Goal: Task Accomplishment & Management: Use online tool/utility

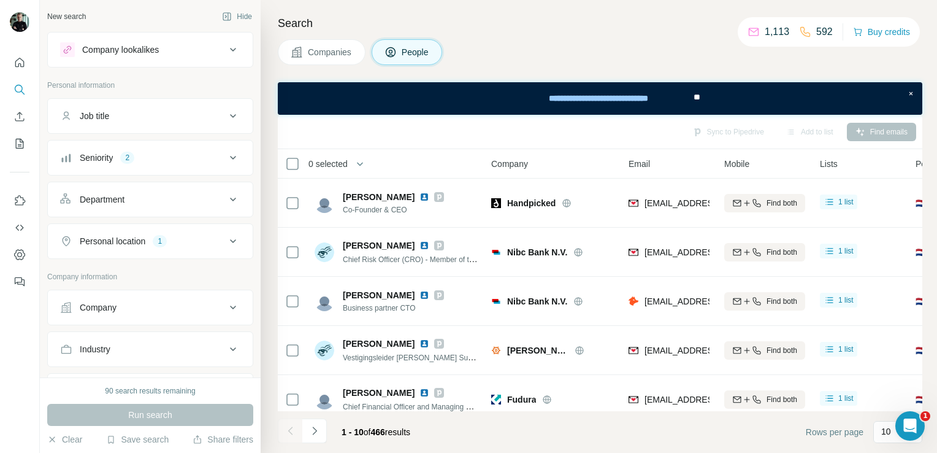
click at [210, 313] on button "Company" at bounding box center [150, 307] width 205 height 29
click at [172, 242] on div "Personal location 1" at bounding box center [143, 241] width 166 height 12
click at [143, 297] on icon "button" at bounding box center [148, 299] width 10 height 10
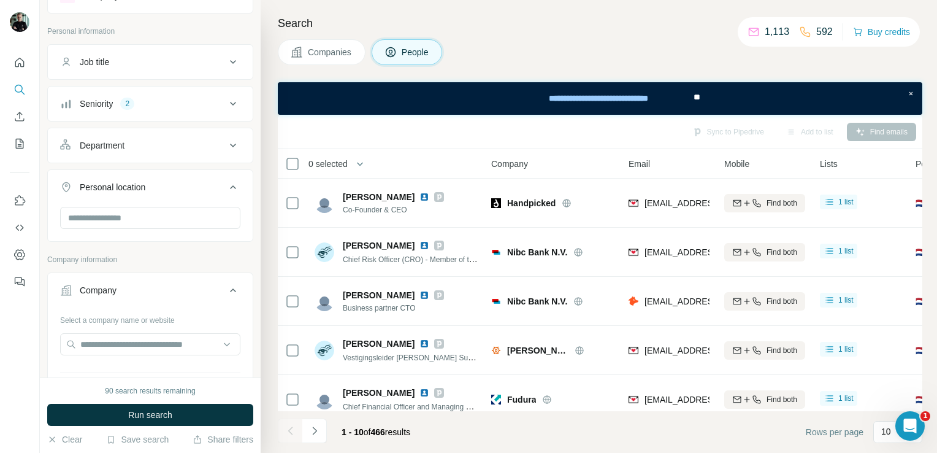
scroll to position [61, 0]
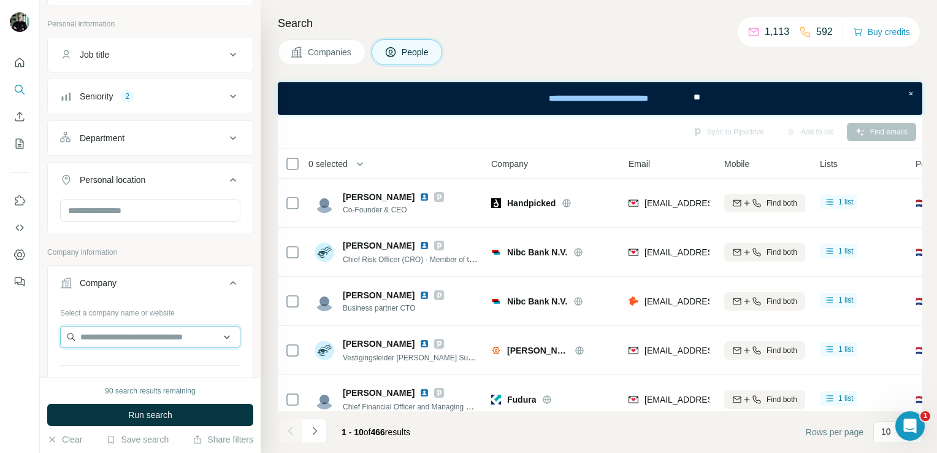
click at [161, 339] on input "text" at bounding box center [150, 337] width 180 height 22
paste input "**********"
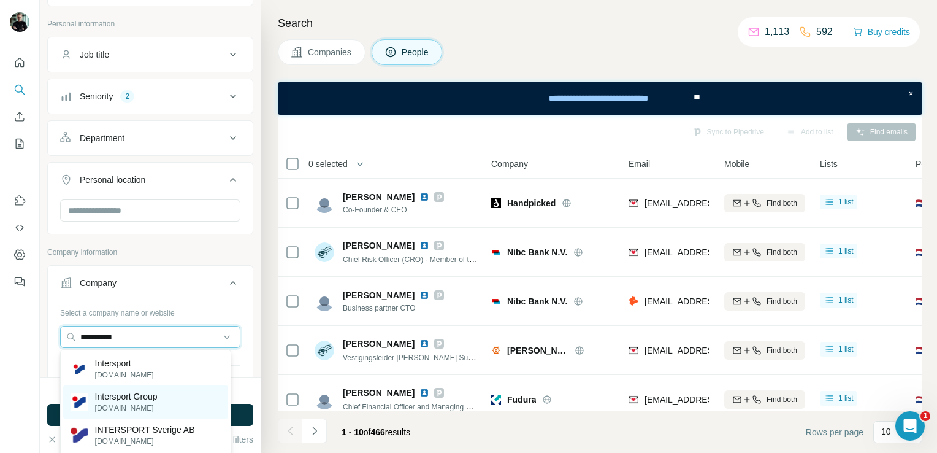
type input "**********"
click at [155, 397] on p "Intersport Group" at bounding box center [126, 396] width 63 height 12
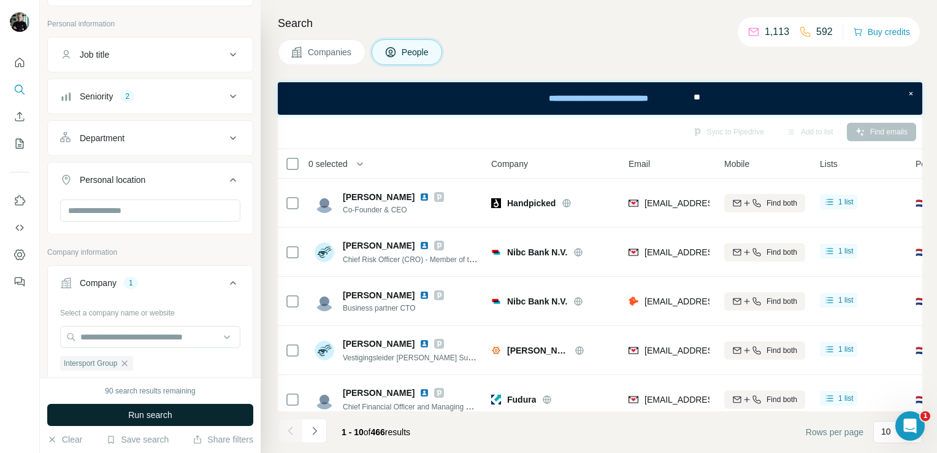
click at [159, 414] on span "Run search" at bounding box center [150, 414] width 44 height 12
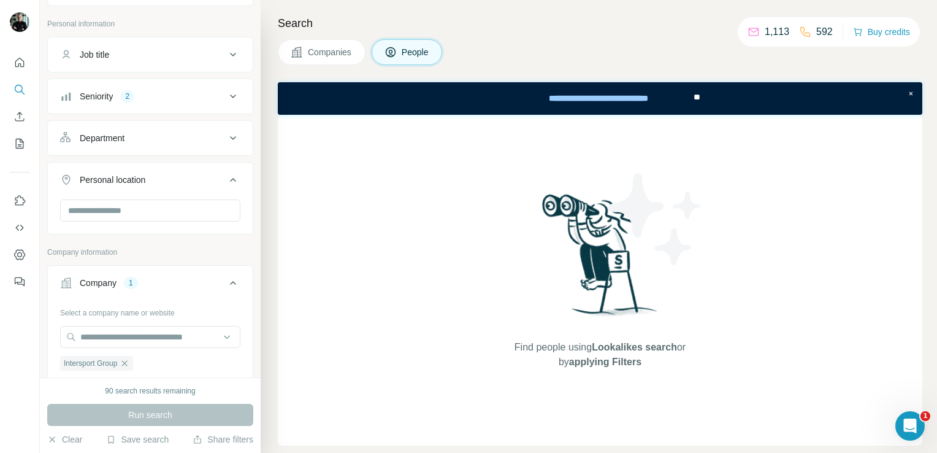
click at [101, 98] on div "Seniority" at bounding box center [96, 96] width 33 height 12
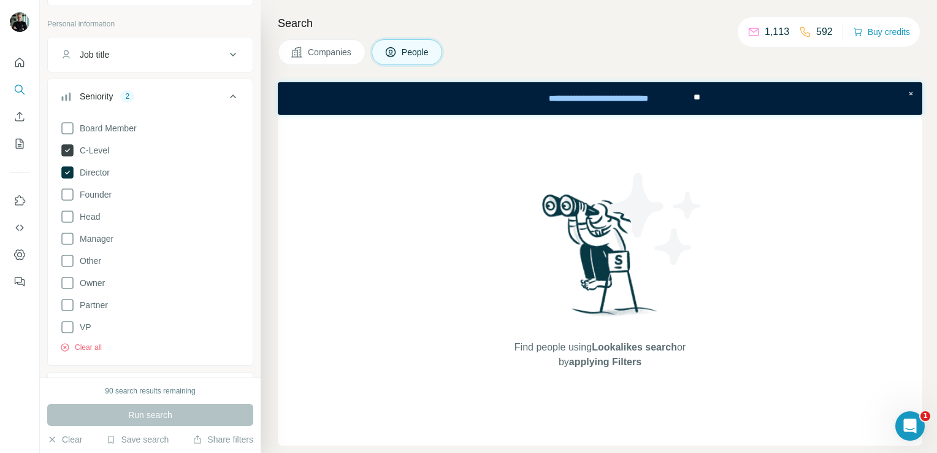
click at [97, 149] on span "C-Level" at bounding box center [92, 150] width 34 height 12
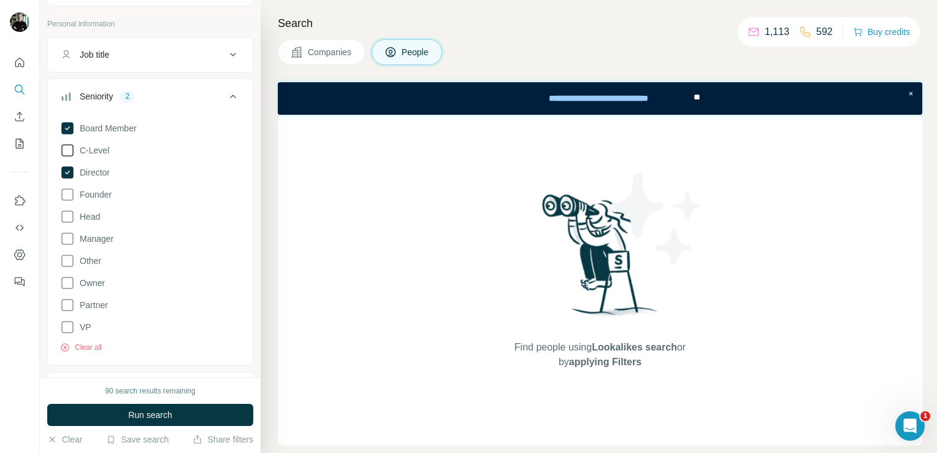
click at [101, 153] on span "C-Level" at bounding box center [92, 150] width 34 height 12
click at [93, 219] on span "Head" at bounding box center [87, 216] width 25 height 12
click at [158, 418] on span "Run search" at bounding box center [150, 414] width 44 height 12
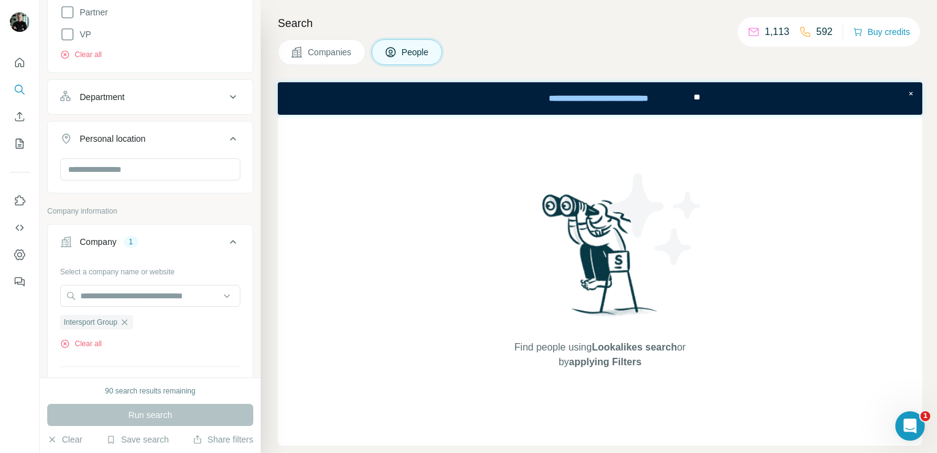
scroll to position [368, 0]
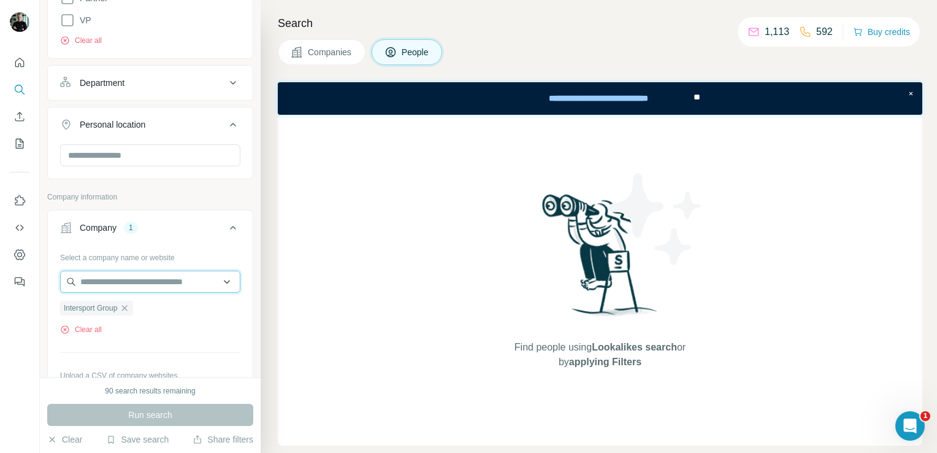
click at [139, 280] on input "text" at bounding box center [150, 281] width 180 height 22
paste input "***"
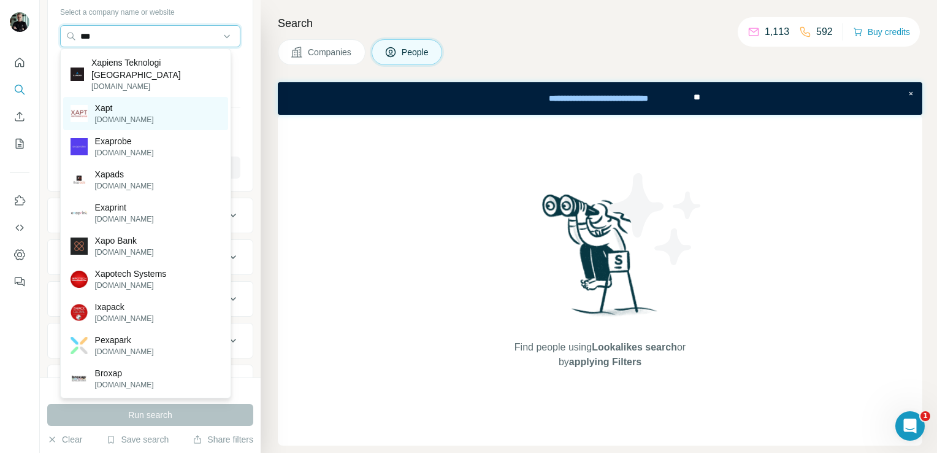
scroll to position [552, 0]
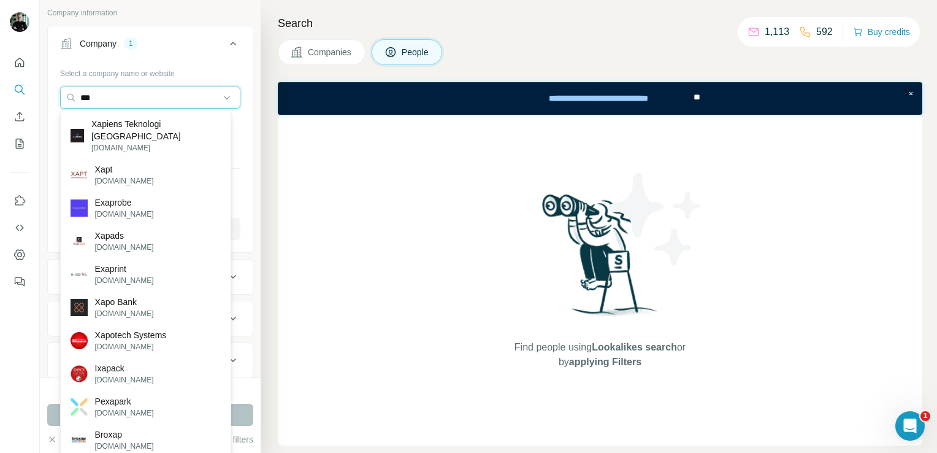
drag, startPoint x: 150, startPoint y: 92, endPoint x: 58, endPoint y: 99, distance: 92.2
click at [58, 99] on div "Select a company name or website *** Intersport Group Clear all Upload a CSV of…" at bounding box center [150, 156] width 205 height 186
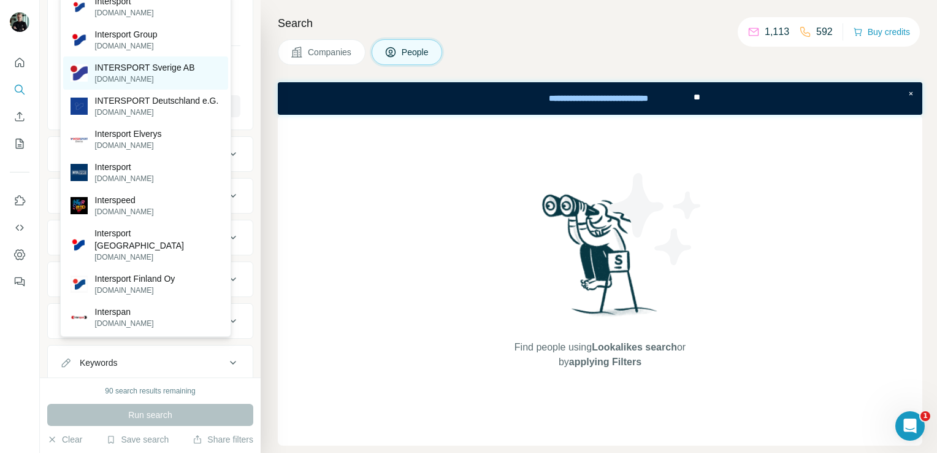
scroll to position [429, 0]
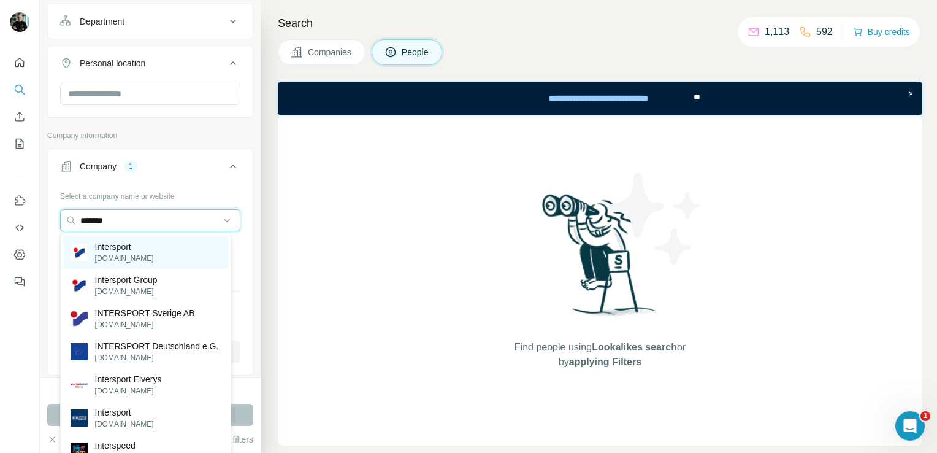
type input "*******"
click at [137, 252] on div "Intersport [DOMAIN_NAME]" at bounding box center [145, 251] width 165 height 33
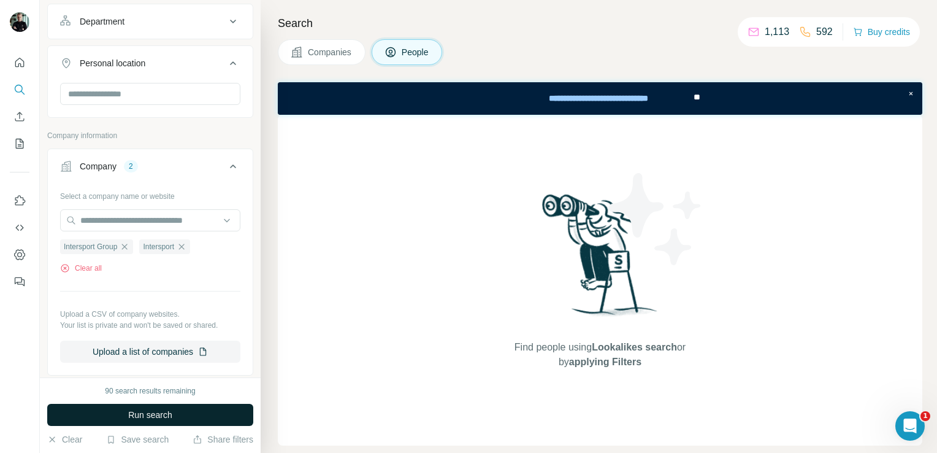
click at [222, 411] on button "Run search" at bounding box center [150, 415] width 206 height 22
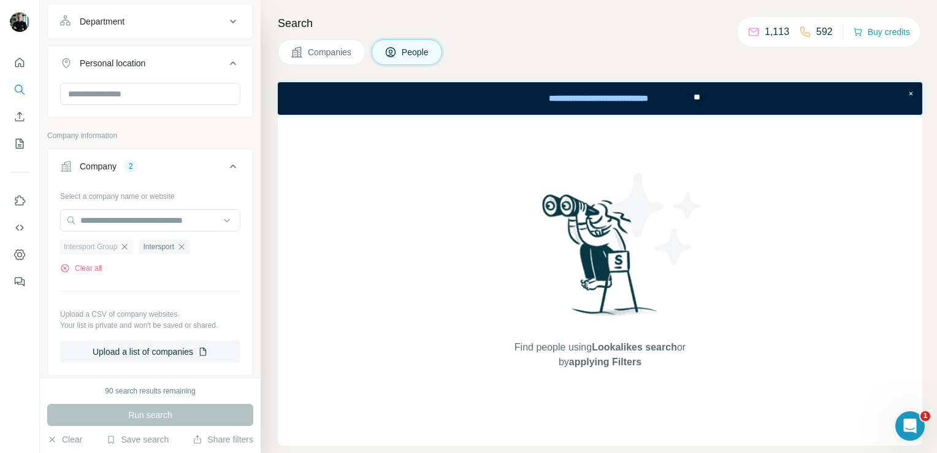
click at [127, 247] on icon "button" at bounding box center [125, 247] width 10 height 10
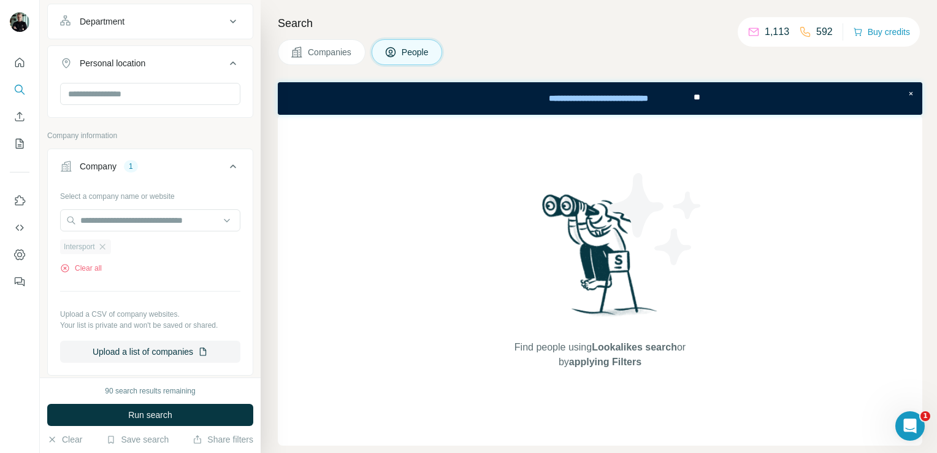
click at [110, 249] on div "Intersport" at bounding box center [85, 246] width 51 height 15
click at [105, 248] on icon "button" at bounding box center [103, 247] width 10 height 10
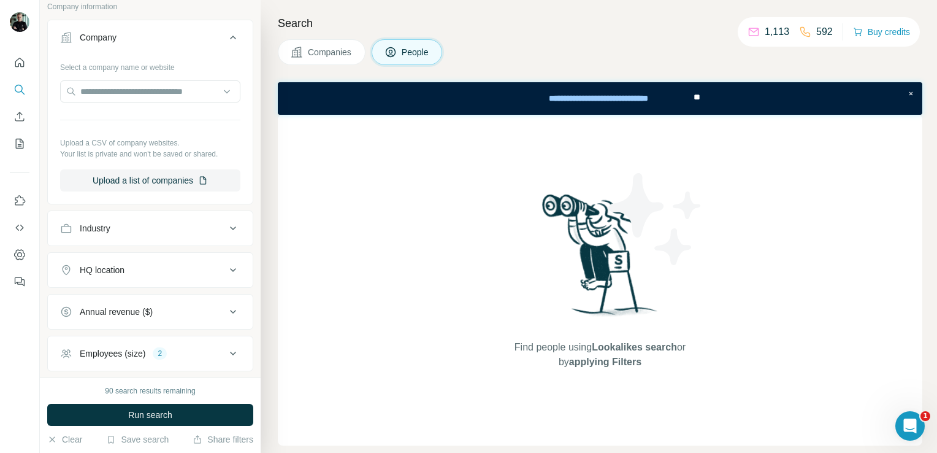
scroll to position [736, 0]
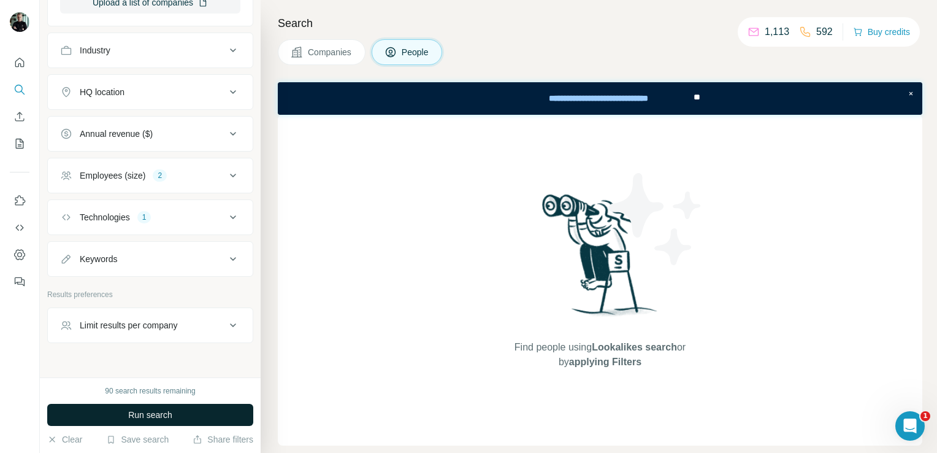
click at [192, 410] on button "Run search" at bounding box center [150, 415] width 206 height 22
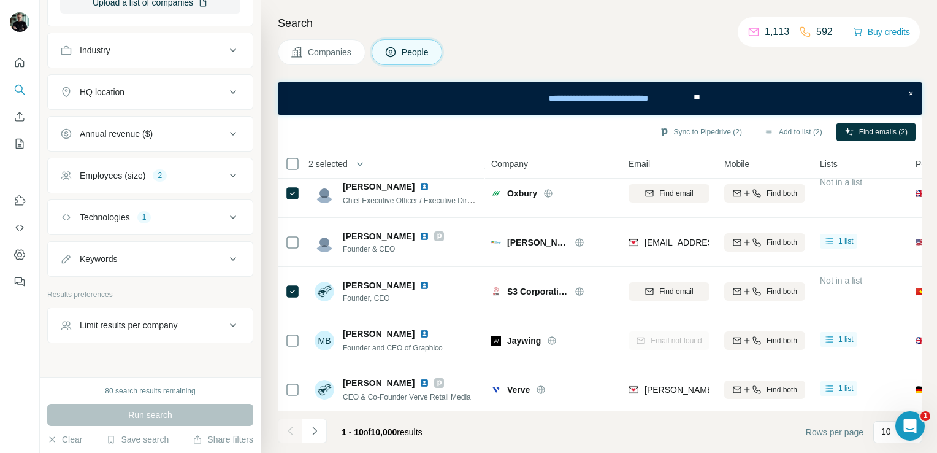
scroll to position [264, 0]
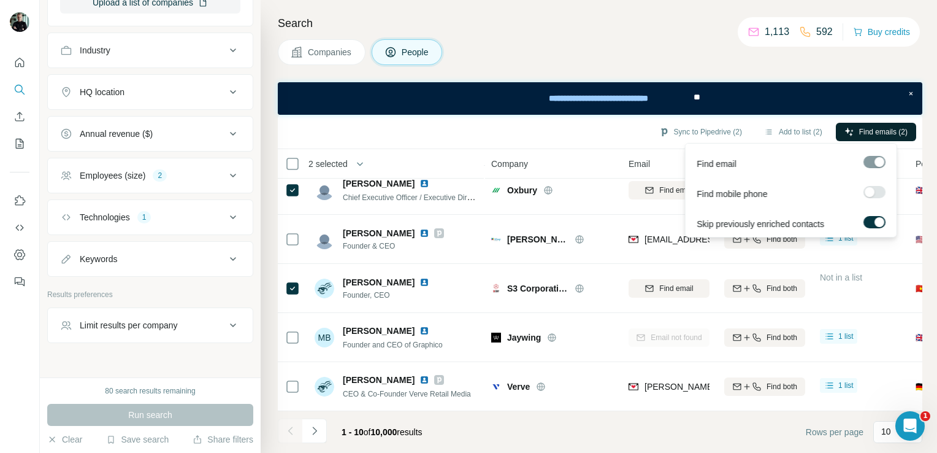
click at [900, 135] on span "Find emails (2)" at bounding box center [883, 131] width 48 height 11
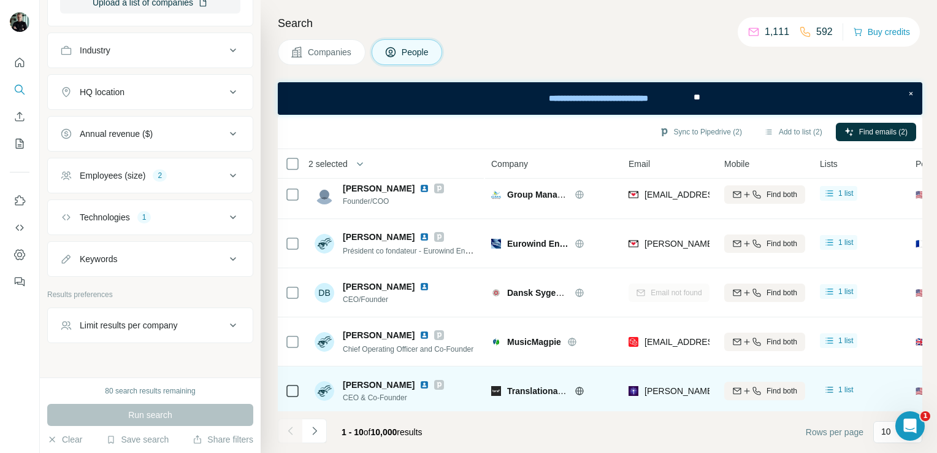
scroll to position [0, 0]
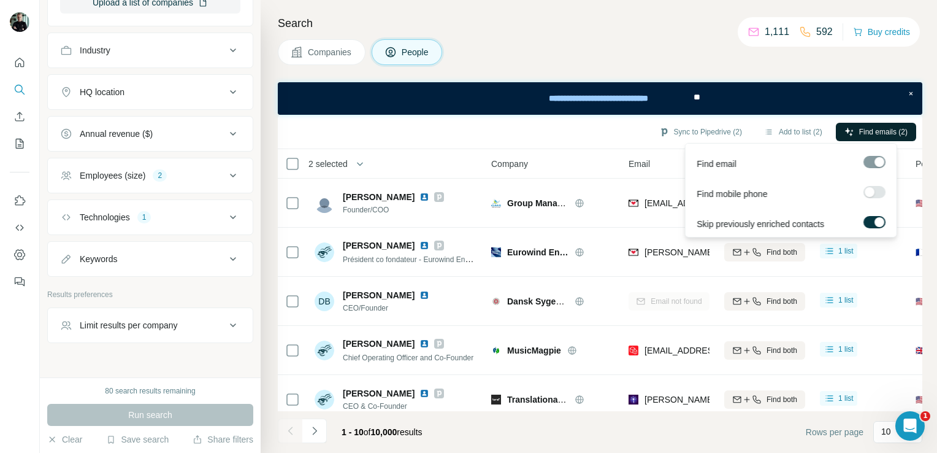
click at [888, 131] on span "Find emails (2)" at bounding box center [883, 131] width 48 height 11
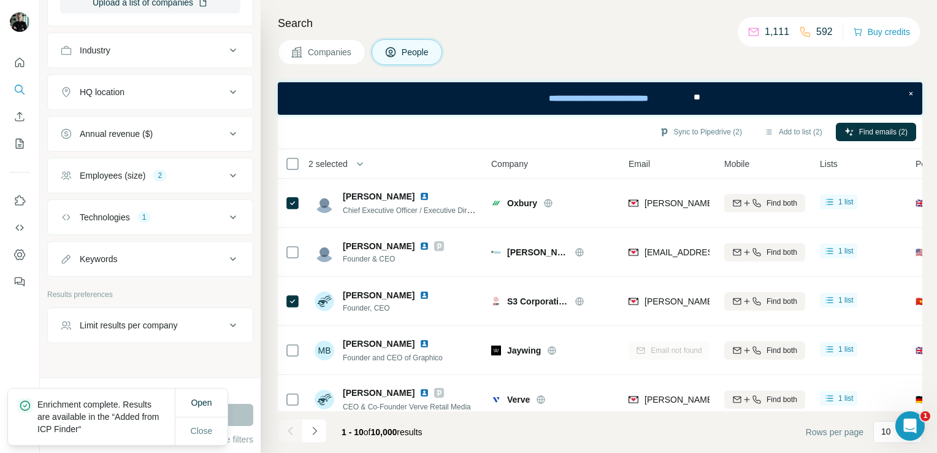
scroll to position [264, 0]
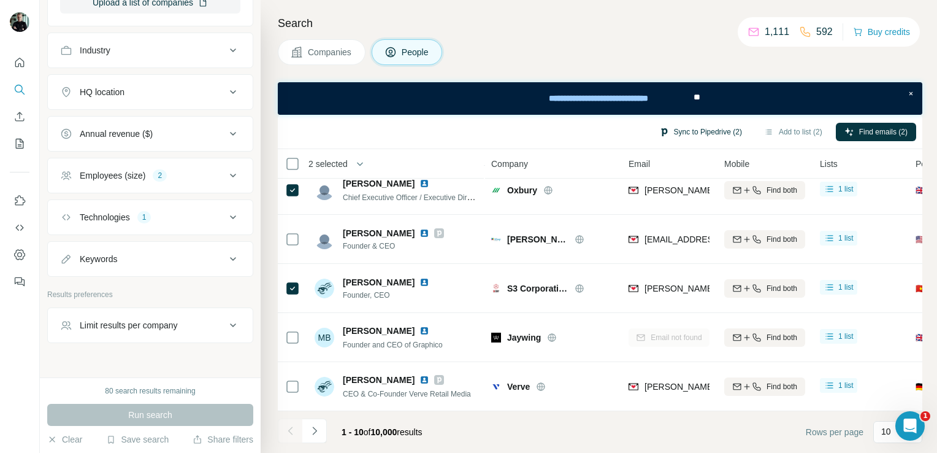
click at [691, 129] on button "Sync to Pipedrive (2)" at bounding box center [701, 132] width 100 height 18
click at [575, 38] on div "Search Companies People Sync to Pipedrive (2) Add to list (2) Find emails (2) 2…" at bounding box center [599, 226] width 676 height 453
click at [315, 431] on icon "Navigate to next page" at bounding box center [314, 430] width 12 height 12
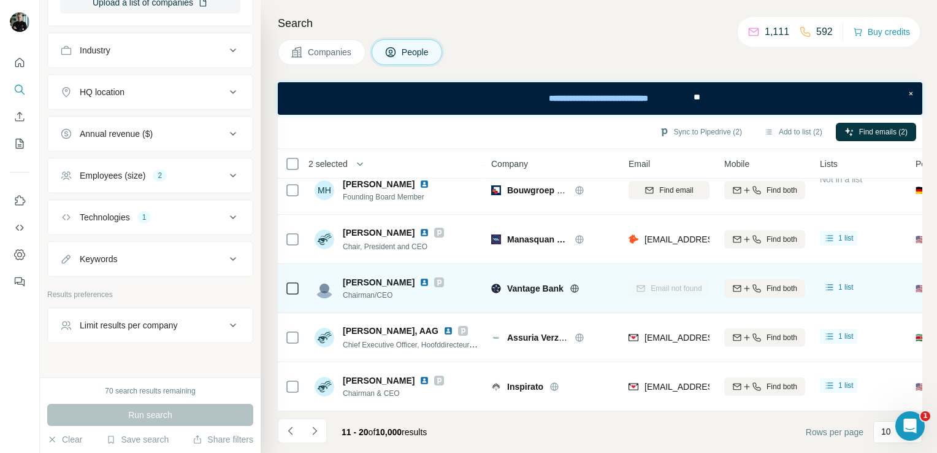
click at [323, 296] on div "[PERSON_NAME] Chairman/CEO" at bounding box center [396, 288] width 163 height 34
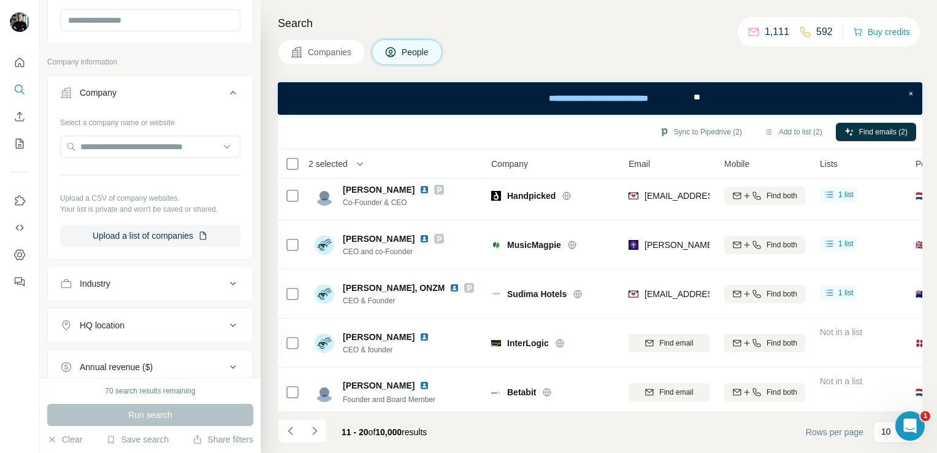
scroll to position [447, 0]
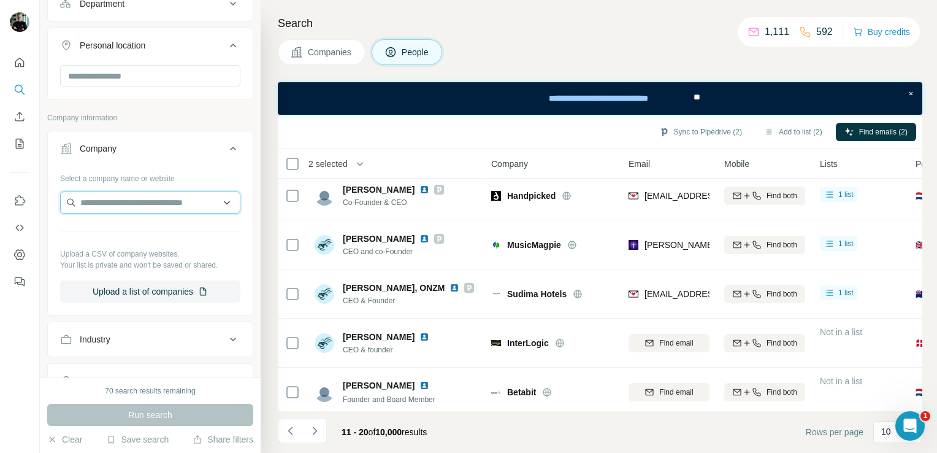
click at [145, 191] on div "Company Select a company name or website Upload a CSV of company websites. Your…" at bounding box center [150, 223] width 206 height 185
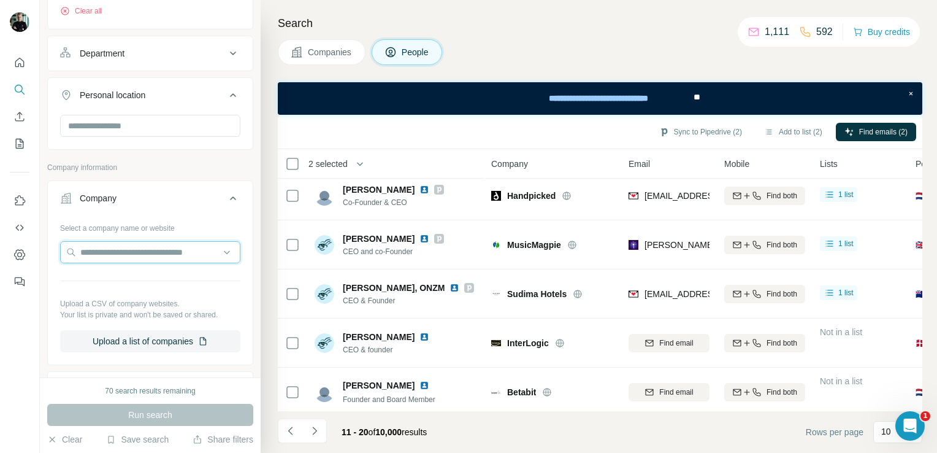
scroll to position [386, 0]
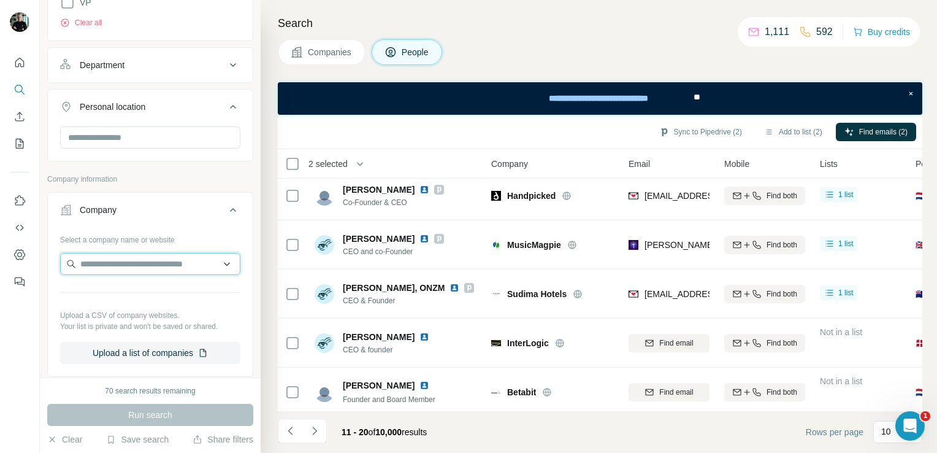
click at [142, 259] on input "text" at bounding box center [150, 264] width 180 height 22
type input "**********"
drag, startPoint x: 174, startPoint y: 261, endPoint x: 37, endPoint y: 246, distance: 138.2
click at [37, 246] on div "**********" at bounding box center [468, 226] width 937 height 453
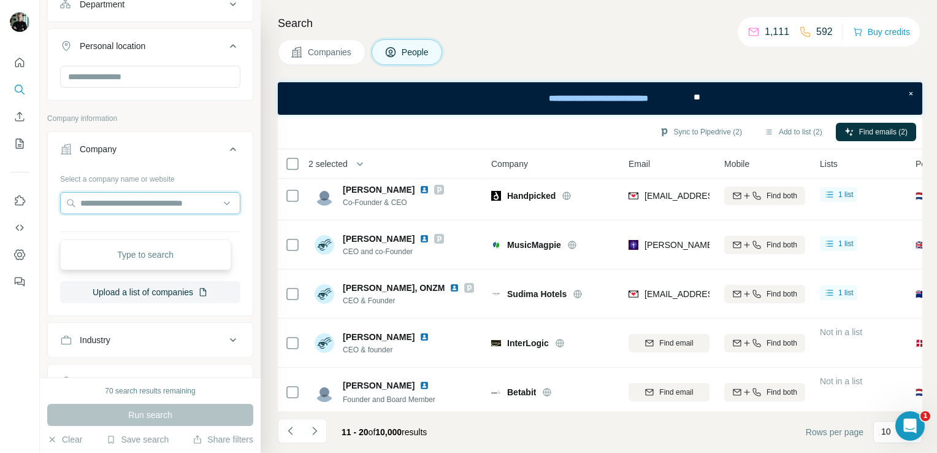
scroll to position [447, 0]
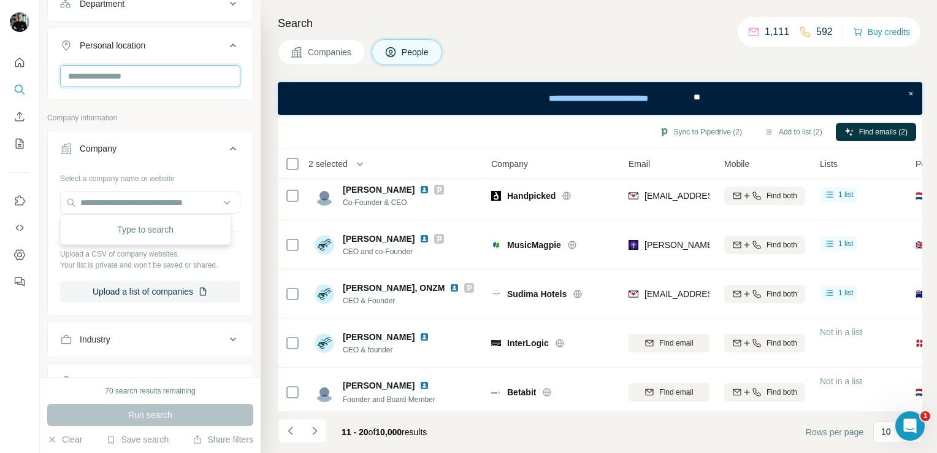
click at [121, 82] on input "text" at bounding box center [150, 76] width 180 height 22
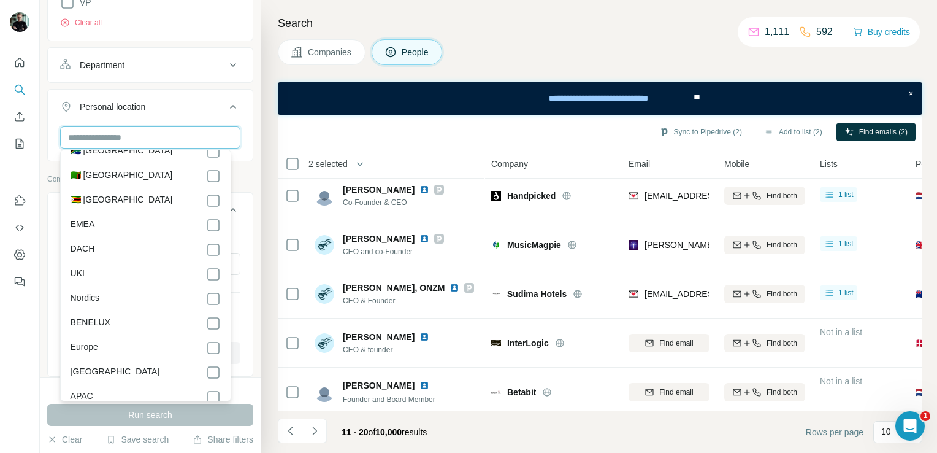
scroll to position [6076, 0]
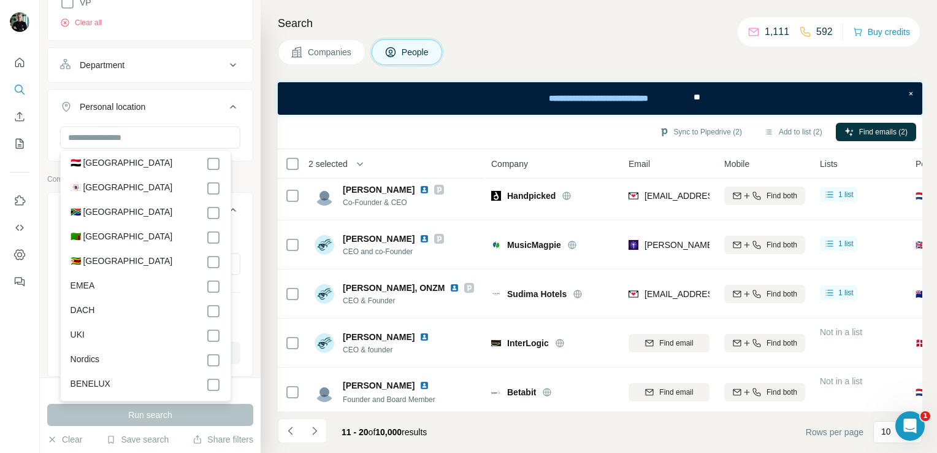
click at [85, 279] on label "EMEA" at bounding box center [83, 286] width 25 height 15
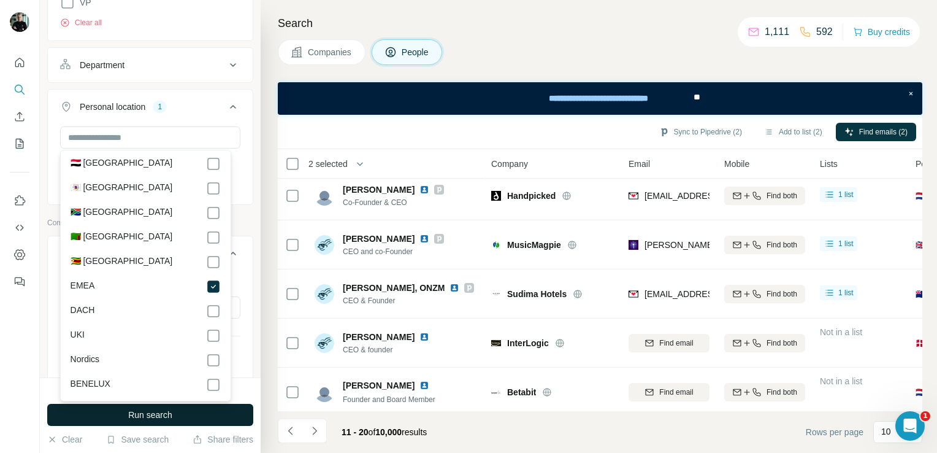
click at [182, 423] on button "Run search" at bounding box center [150, 415] width 206 height 22
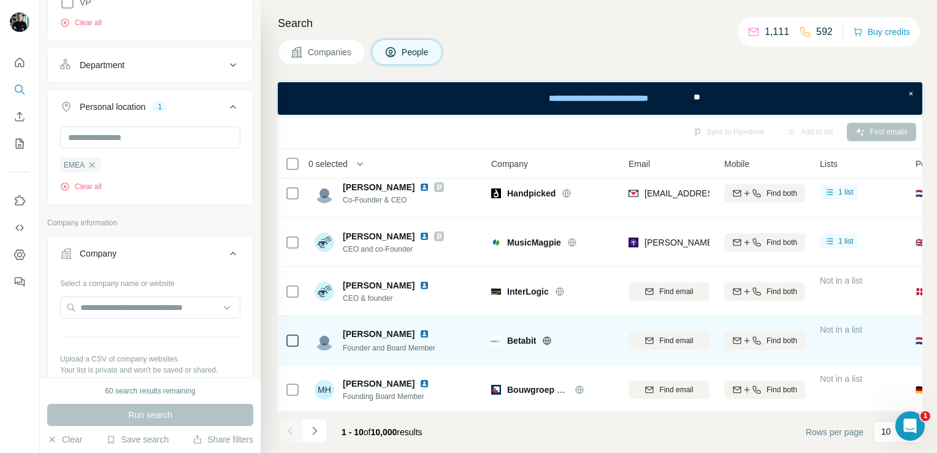
scroll to position [264, 0]
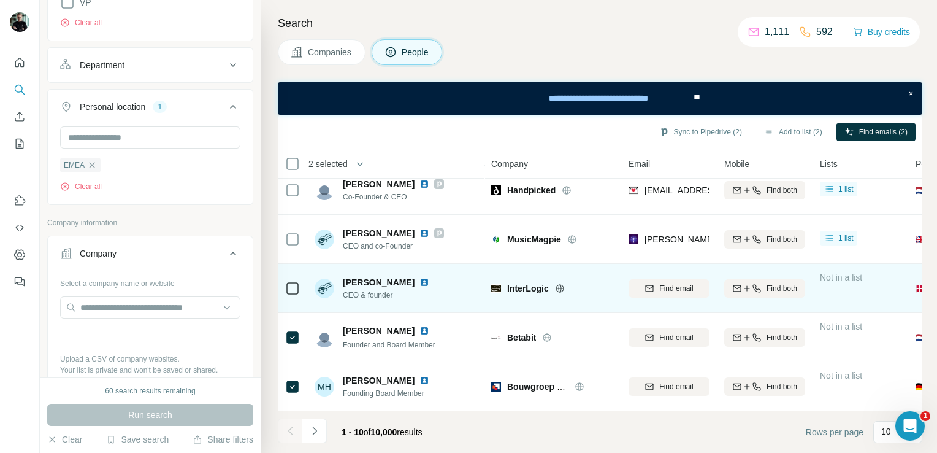
click at [301, 280] on td at bounding box center [292, 288] width 29 height 49
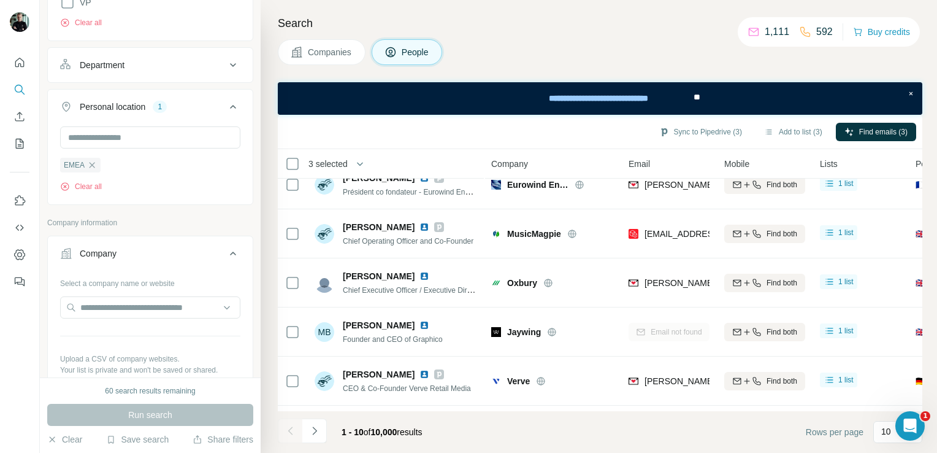
scroll to position [0, 0]
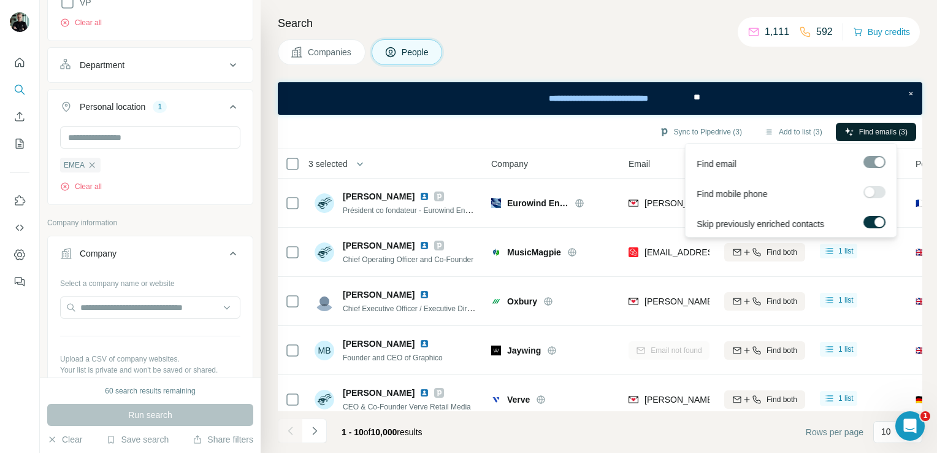
click at [855, 131] on button "Find emails (3)" at bounding box center [876, 132] width 80 height 18
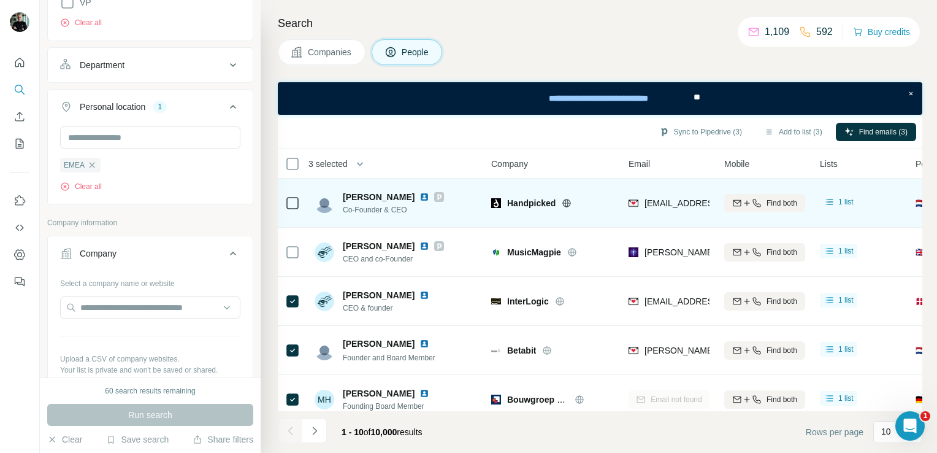
scroll to position [264, 0]
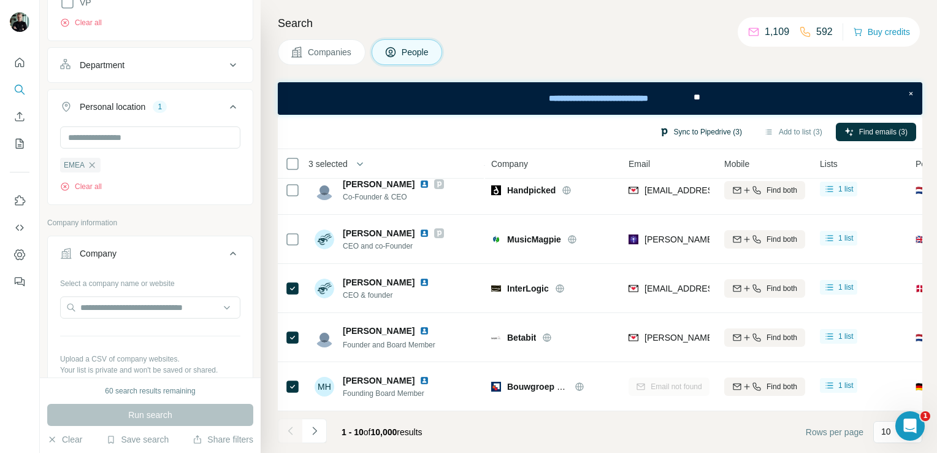
click at [687, 129] on button "Sync to Pipedrive (3)" at bounding box center [701, 132] width 100 height 18
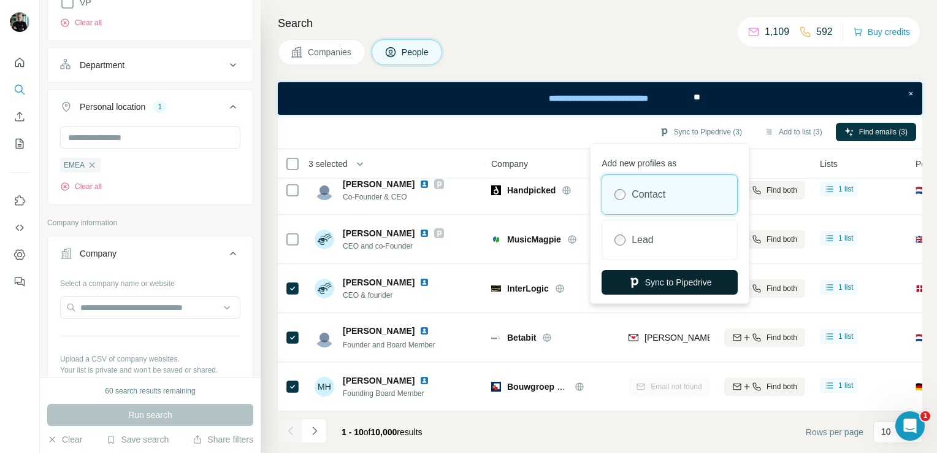
click at [641, 286] on button "Sync to Pipedrive" at bounding box center [670, 282] width 136 height 25
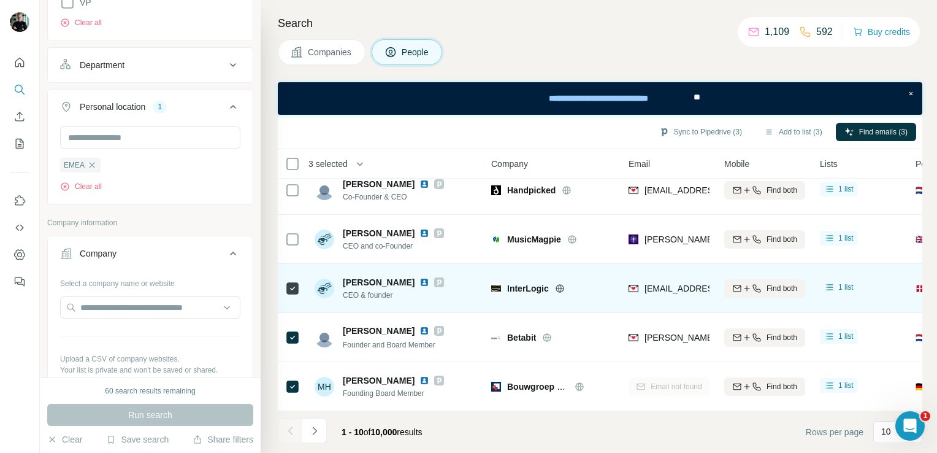
scroll to position [202, 0]
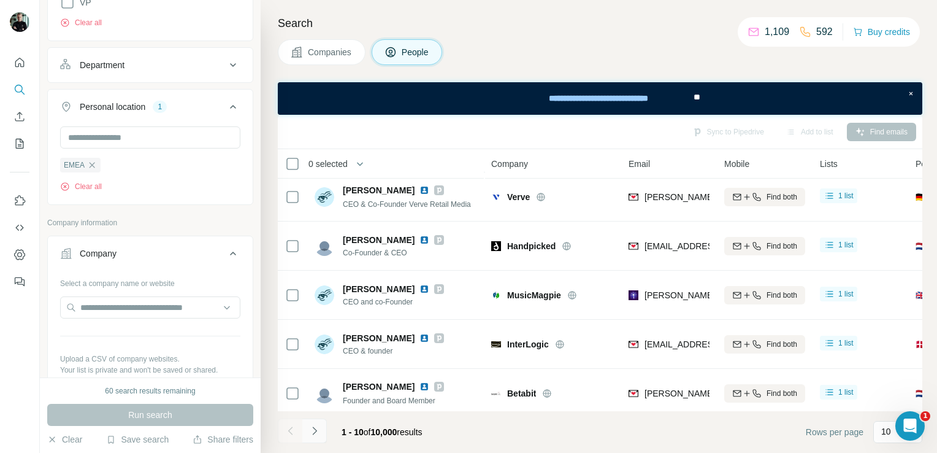
click at [312, 429] on icon "Navigate to next page" at bounding box center [314, 430] width 12 height 12
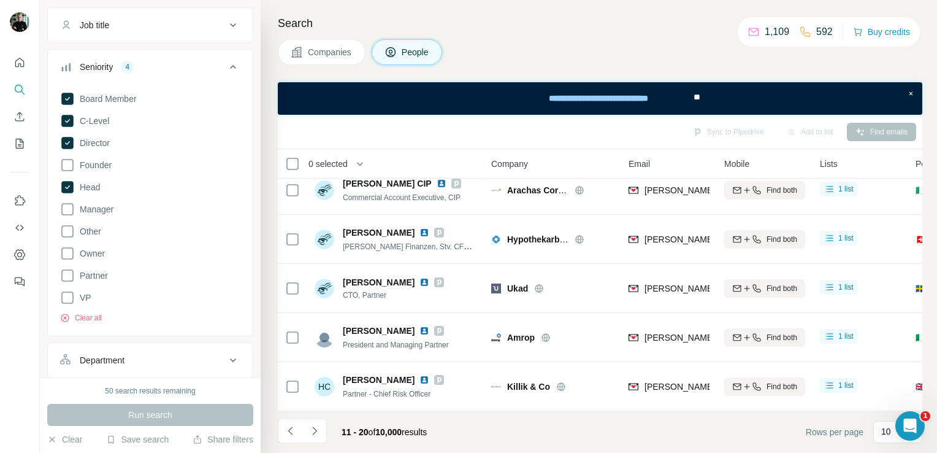
scroll to position [79, 0]
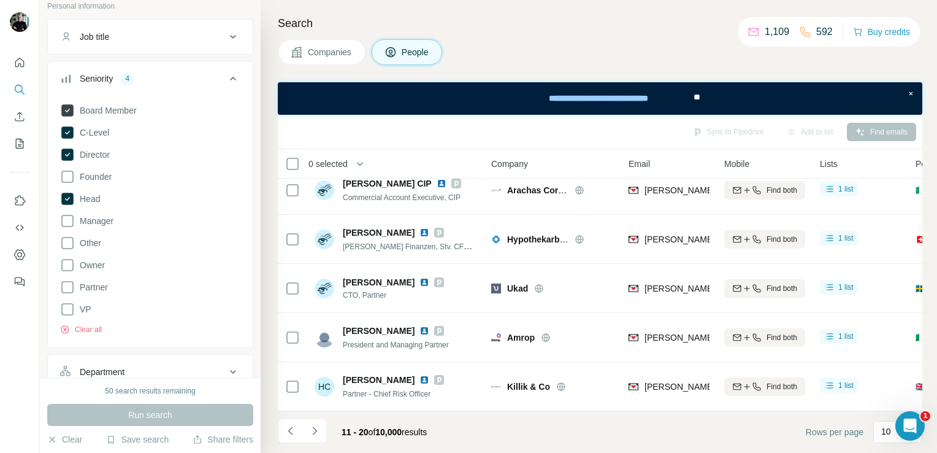
click at [110, 112] on span "Board Member" at bounding box center [106, 110] width 62 height 12
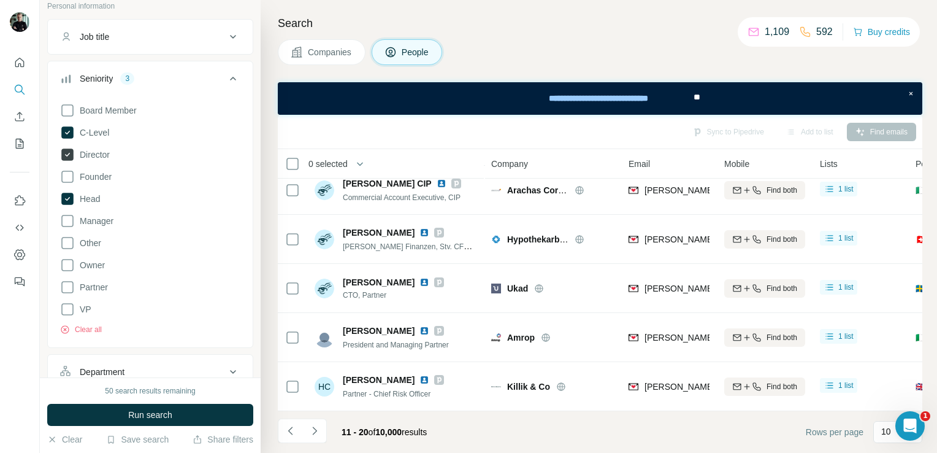
click at [98, 154] on span "Director" at bounding box center [92, 154] width 35 height 12
click at [163, 418] on span "Run search" at bounding box center [150, 414] width 44 height 12
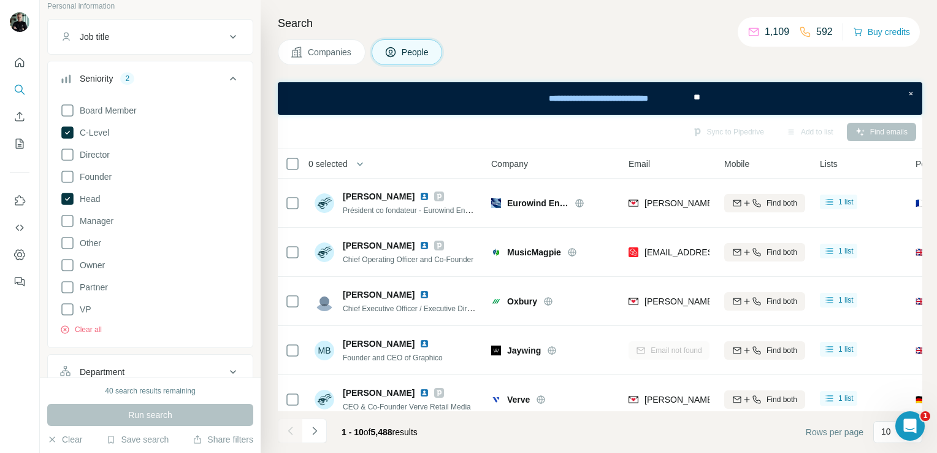
scroll to position [264, 0]
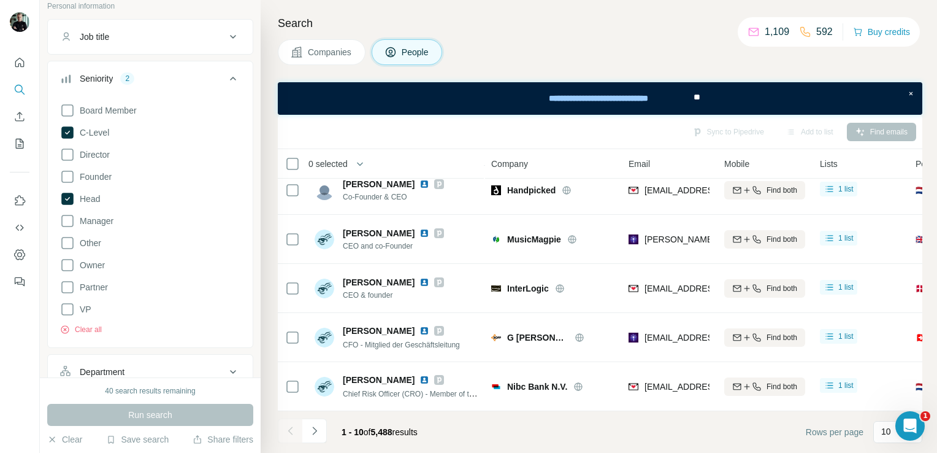
click at [407, 435] on span "1 - 10 of 5,488 results" at bounding box center [380, 432] width 76 height 10
click at [316, 434] on icon "Navigate to next page" at bounding box center [314, 430] width 12 height 12
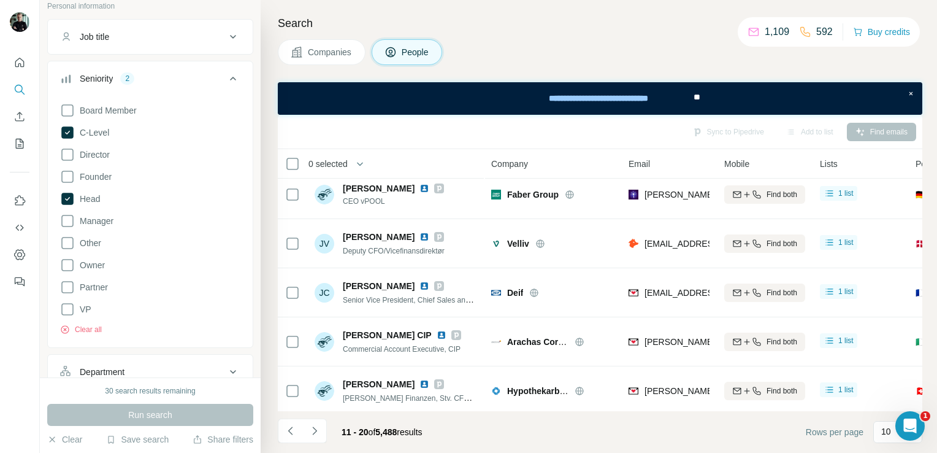
scroll to position [0, 0]
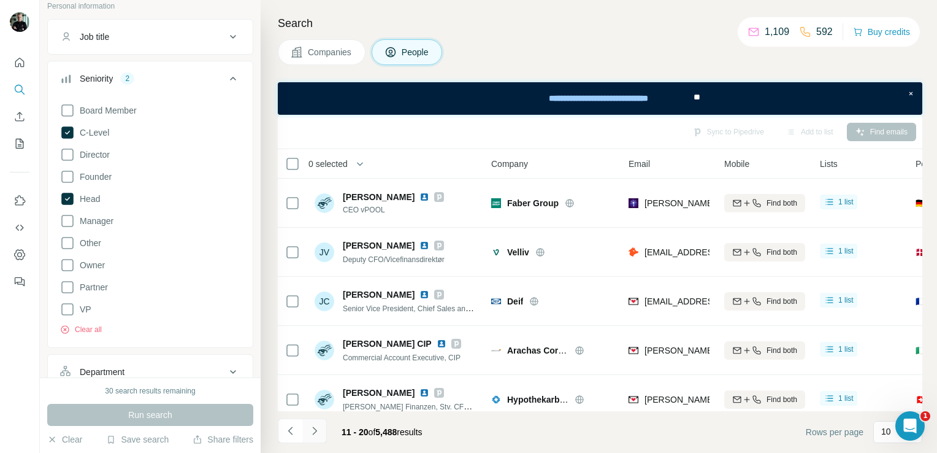
click at [310, 440] on button "Navigate to next page" at bounding box center [314, 430] width 25 height 25
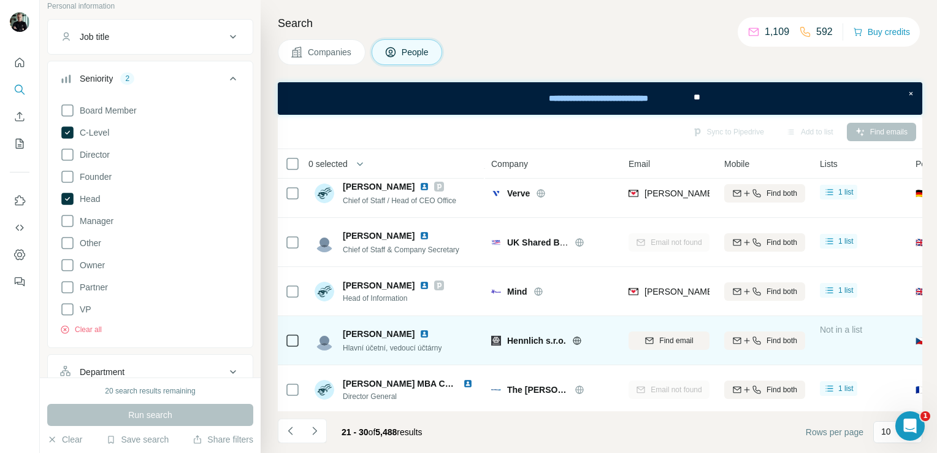
scroll to position [264, 0]
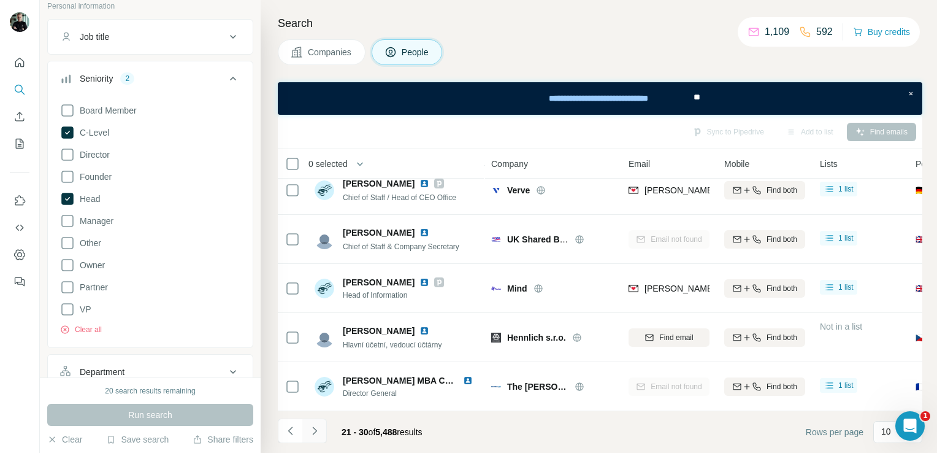
click at [315, 426] on icon "Navigate to next page" at bounding box center [314, 430] width 12 height 12
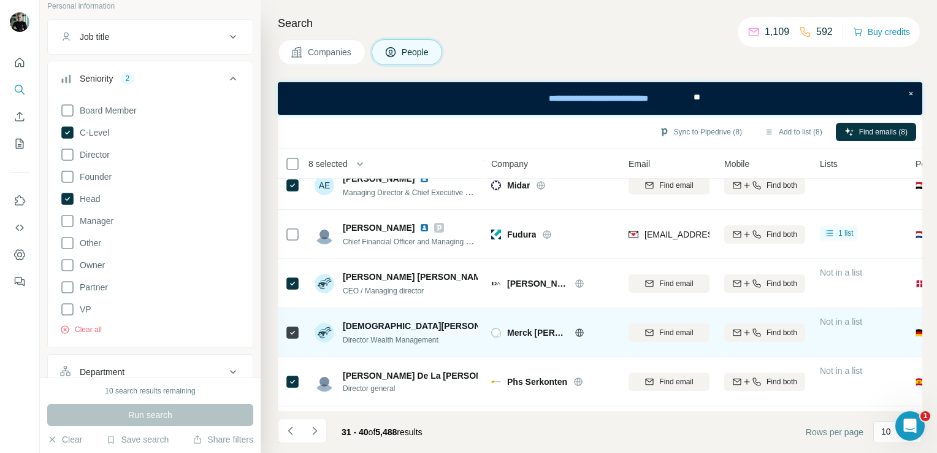
scroll to position [80, 0]
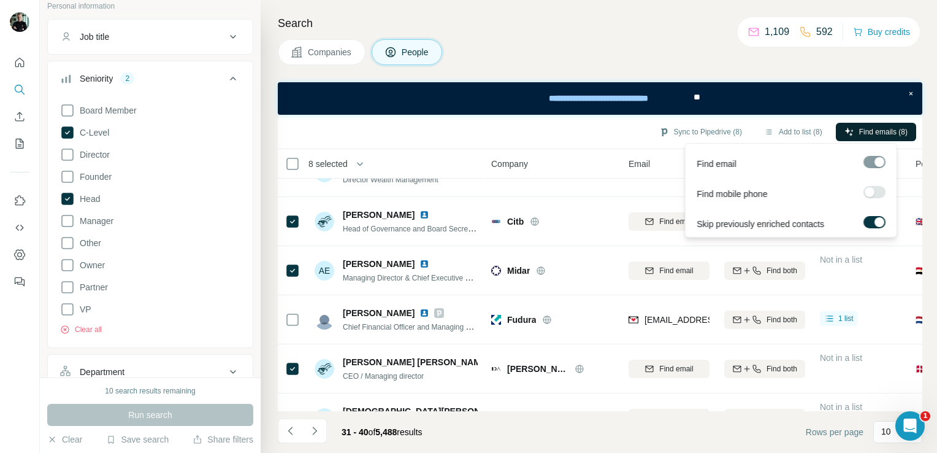
click at [906, 126] on span "Find emails (8)" at bounding box center [883, 131] width 48 height 11
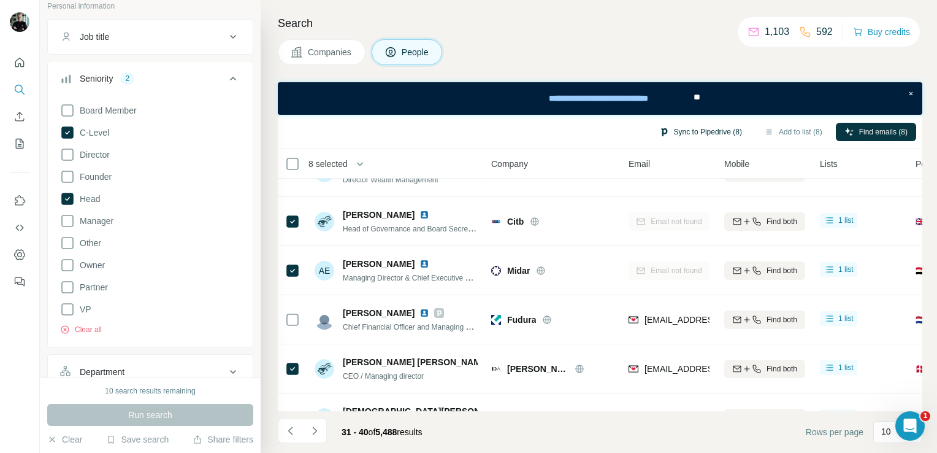
click at [710, 129] on button "Sync to Pipedrive (8)" at bounding box center [701, 132] width 100 height 18
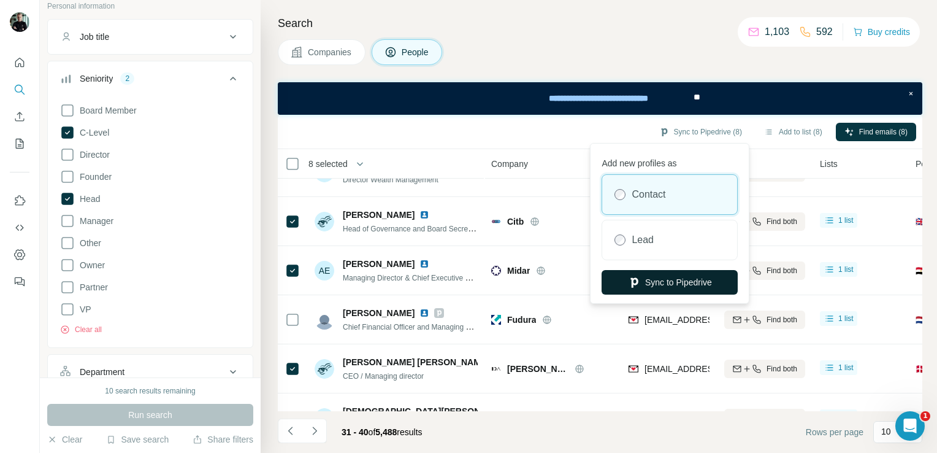
click at [672, 281] on button "Sync to Pipedrive" at bounding box center [670, 282] width 136 height 25
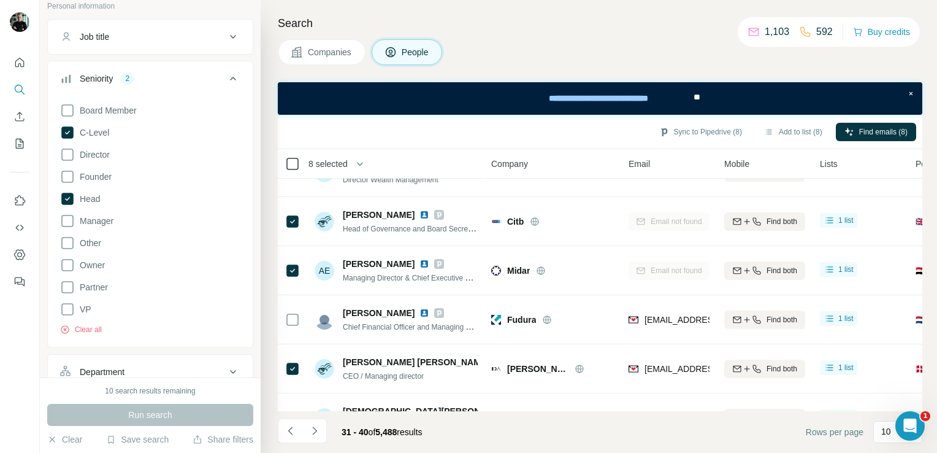
click at [299, 162] on icon at bounding box center [292, 163] width 15 height 15
click at [316, 434] on icon "Navigate to next page" at bounding box center [314, 430] width 12 height 12
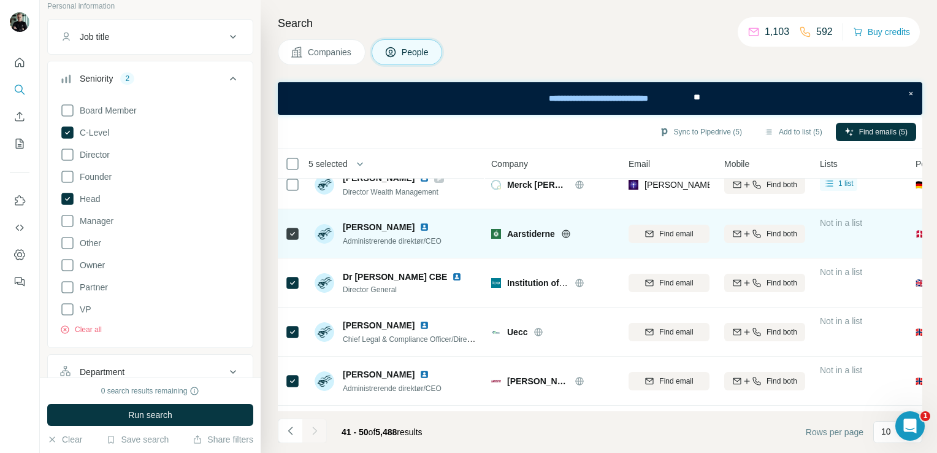
scroll to position [0, 0]
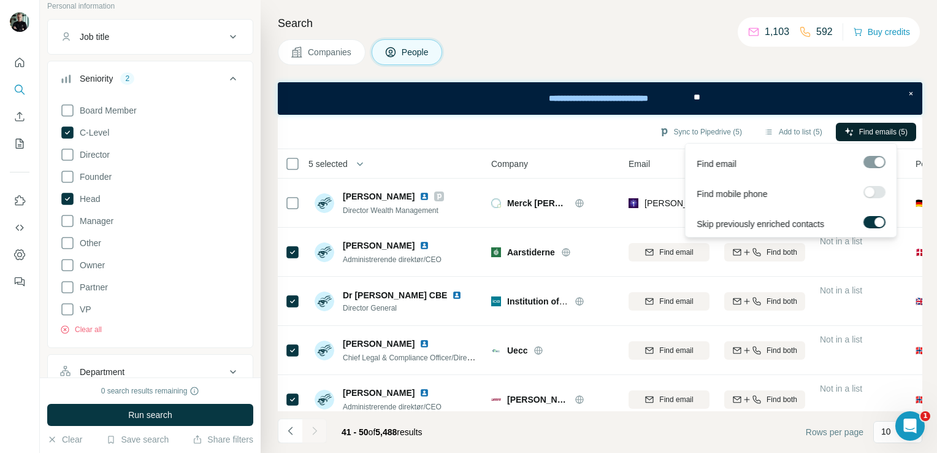
click at [873, 134] on span "Find emails (5)" at bounding box center [883, 131] width 48 height 11
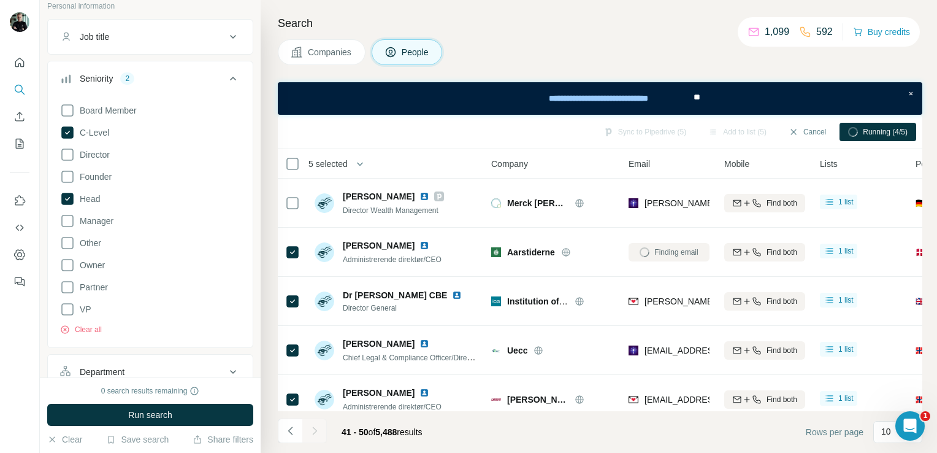
scroll to position [264, 0]
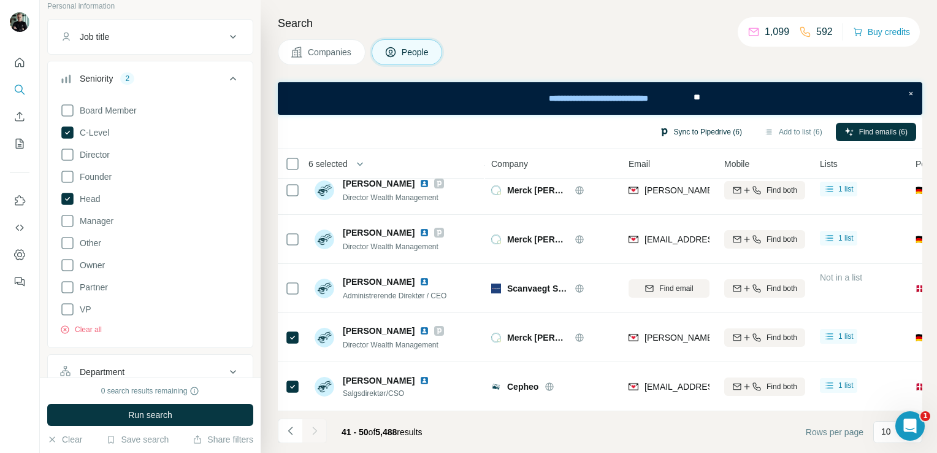
click at [707, 126] on button "Sync to Pipedrive (6)" at bounding box center [701, 132] width 100 height 18
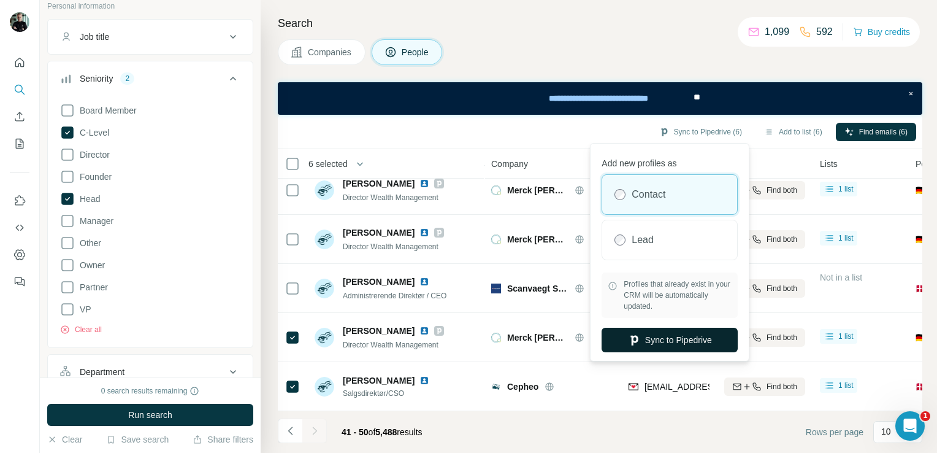
click at [684, 341] on button "Sync to Pipedrive" at bounding box center [670, 339] width 136 height 25
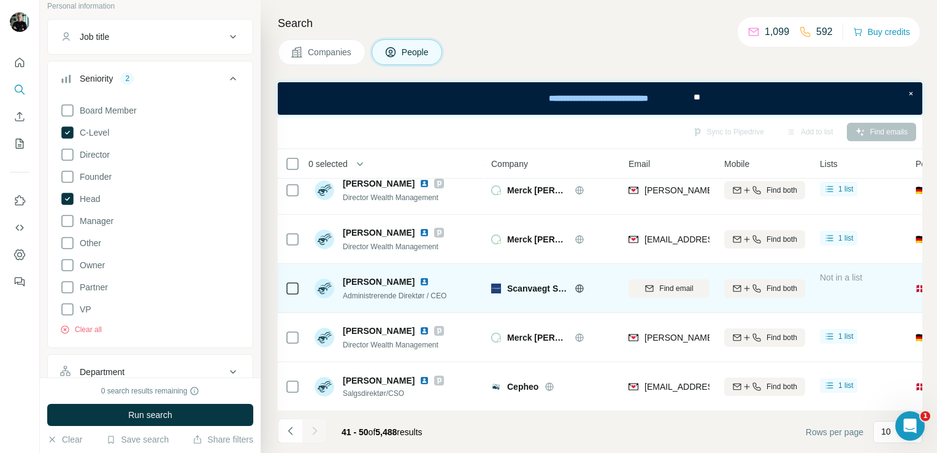
click at [366, 291] on span "Administrerende Direktør / CEO" at bounding box center [395, 295] width 104 height 9
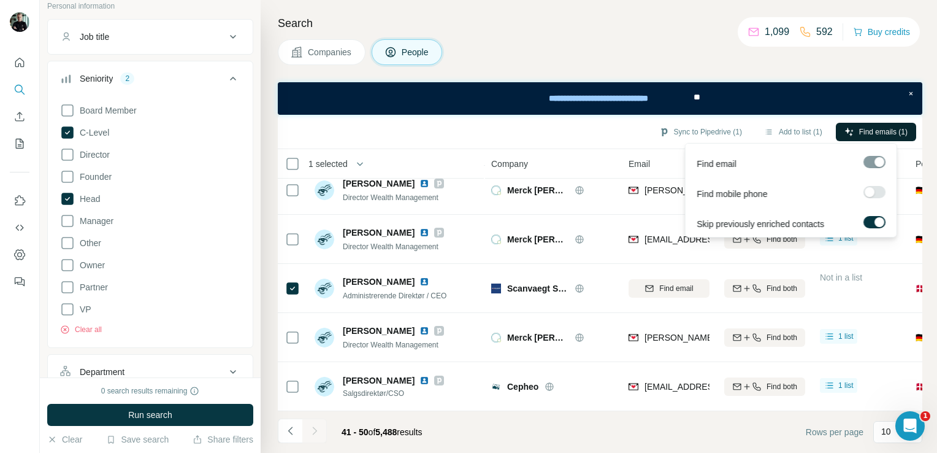
click at [865, 124] on button "Find emails (1)" at bounding box center [876, 132] width 80 height 18
click at [670, 129] on button "Sync to Pipedrive (1)" at bounding box center [701, 132] width 100 height 18
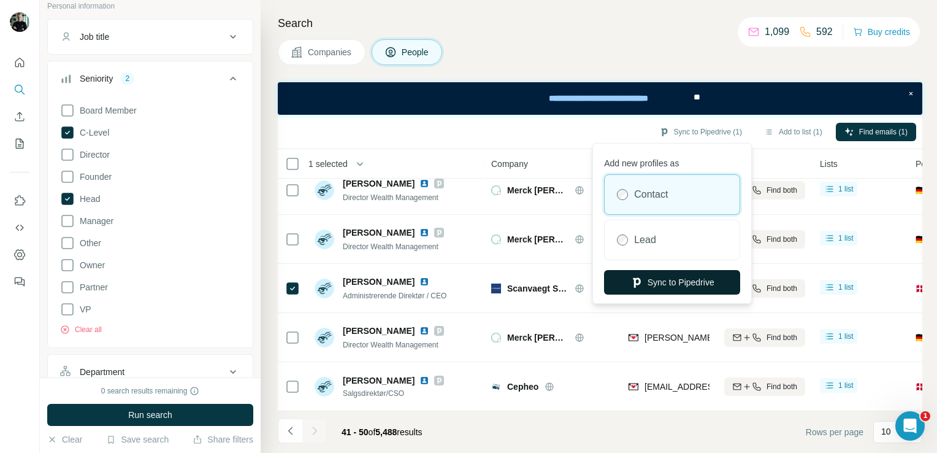
click at [671, 287] on button "Sync to Pipedrive" at bounding box center [672, 282] width 136 height 25
